Goal: Register for event/course

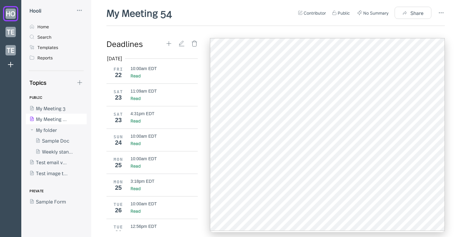
scroll to position [255, 0]
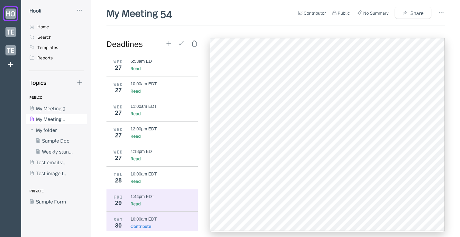
click at [144, 216] on div "10:00am EDT" at bounding box center [144, 218] width 26 height 5
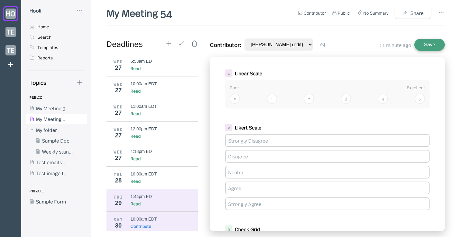
click at [155, 200] on div "Read" at bounding box center [162, 203] width 63 height 6
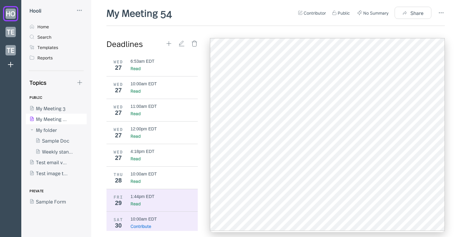
click at [167, 211] on div "SAT 30 10:00am EDT Contribute" at bounding box center [151, 222] width 91 height 23
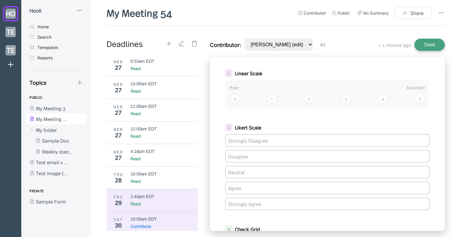
click at [166, 200] on div "Read" at bounding box center [162, 203] width 63 height 6
